Goal: Task Accomplishment & Management: Manage account settings

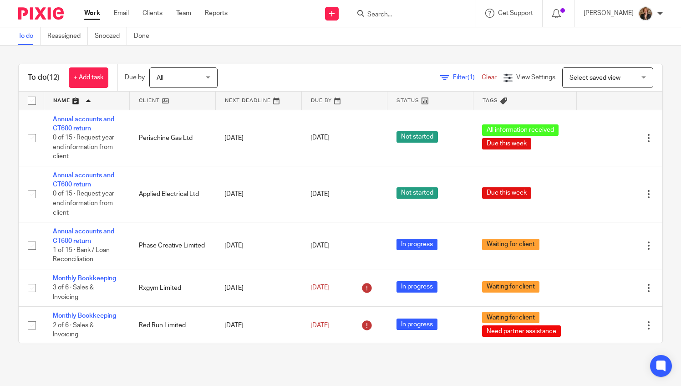
click at [58, 102] on link at bounding box center [87, 100] width 86 height 18
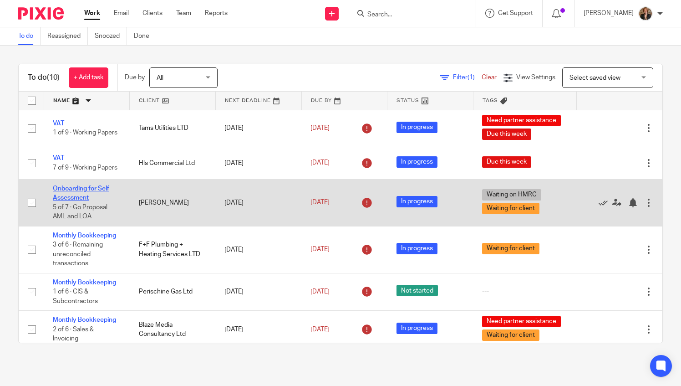
drag, startPoint x: 76, startPoint y: 197, endPoint x: 62, endPoint y: 191, distance: 14.7
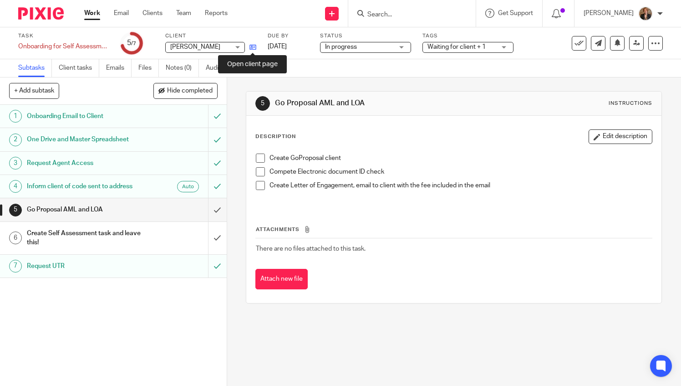
click at [251, 47] on icon at bounding box center [252, 47] width 7 height 7
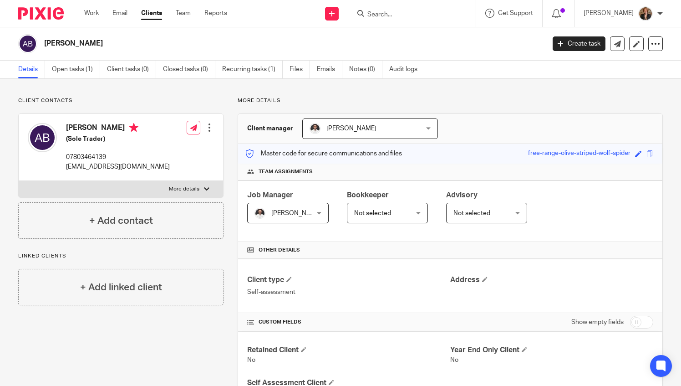
scroll to position [42, 0]
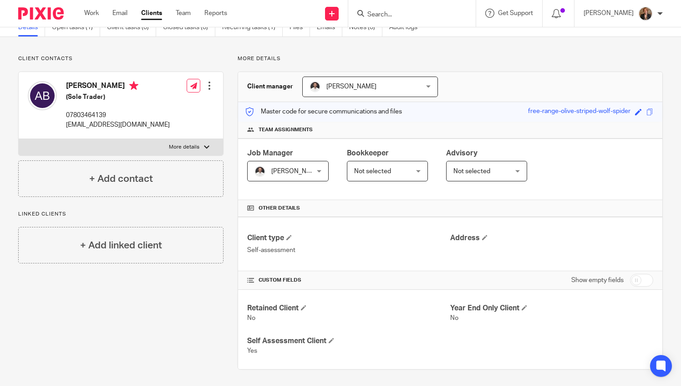
click at [198, 142] on label "More details" at bounding box center [121, 147] width 204 height 16
click at [19, 139] on input "More details" at bounding box center [18, 138] width 0 height 0
checkbox input "true"
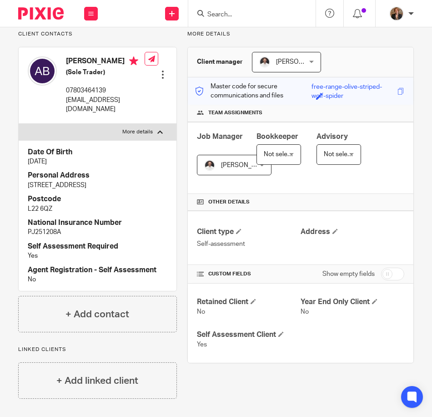
scroll to position [66, 0]
